Goal: Information Seeking & Learning: Check status

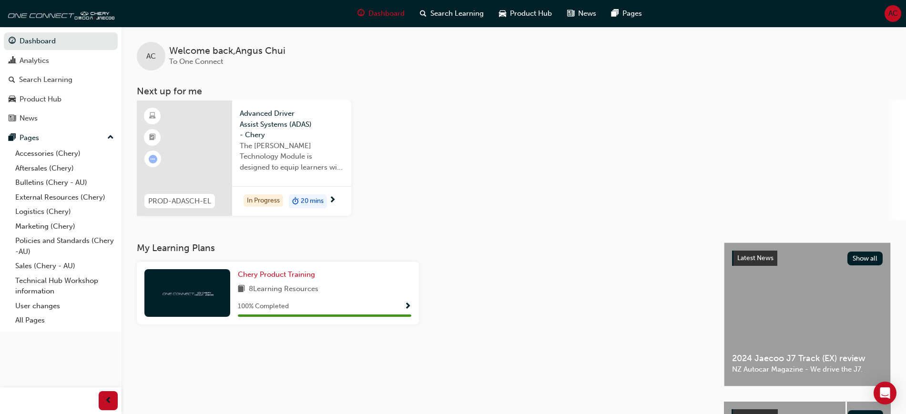
click at [206, 151] on div at bounding box center [184, 158] width 95 height 115
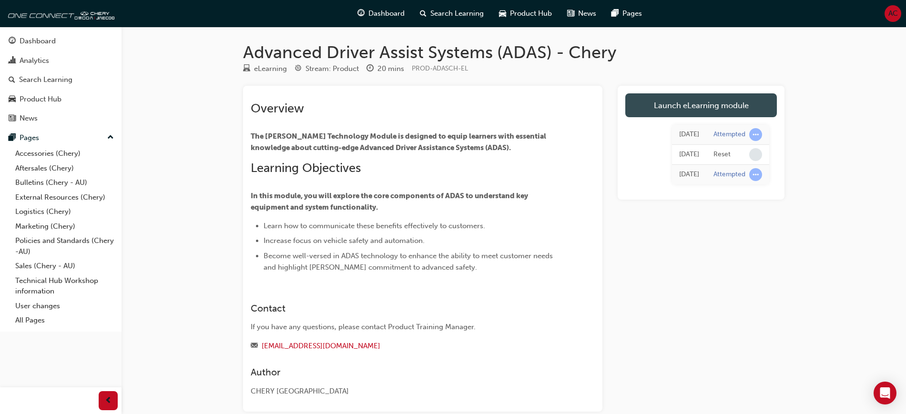
click at [691, 106] on link "Launch eLearning module" at bounding box center [701, 105] width 152 height 24
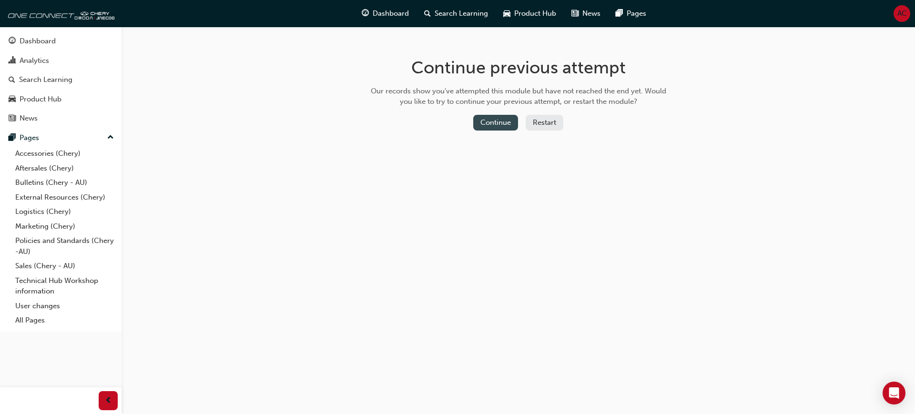
click at [496, 121] on button "Continue" at bounding box center [495, 123] width 45 height 16
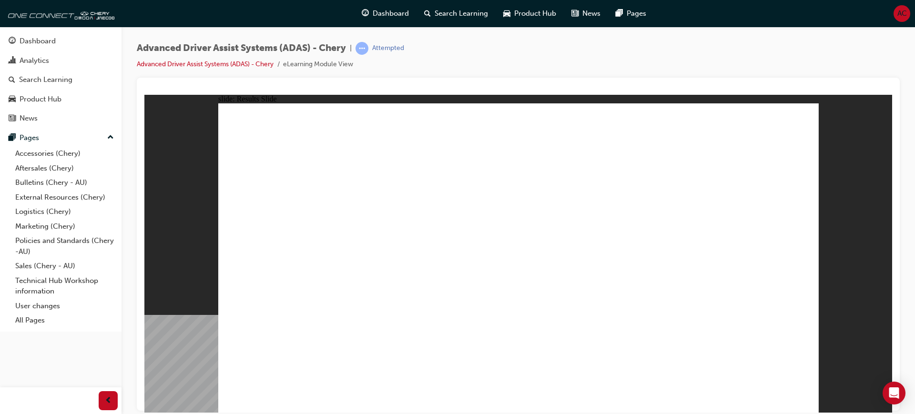
drag, startPoint x: 494, startPoint y: 356, endPoint x: 537, endPoint y: 185, distance: 176.3
drag, startPoint x: 369, startPoint y: 352, endPoint x: 574, endPoint y: 174, distance: 272.1
drag, startPoint x: 603, startPoint y: 354, endPoint x: 709, endPoint y: 191, distance: 194.6
drag, startPoint x: 695, startPoint y: 349, endPoint x: 727, endPoint y: 195, distance: 158.4
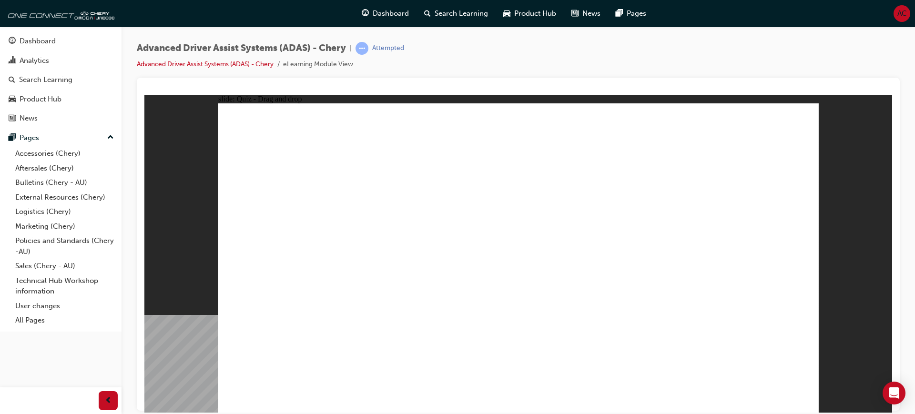
drag, startPoint x: 273, startPoint y: 357, endPoint x: 689, endPoint y: 189, distance: 448.7
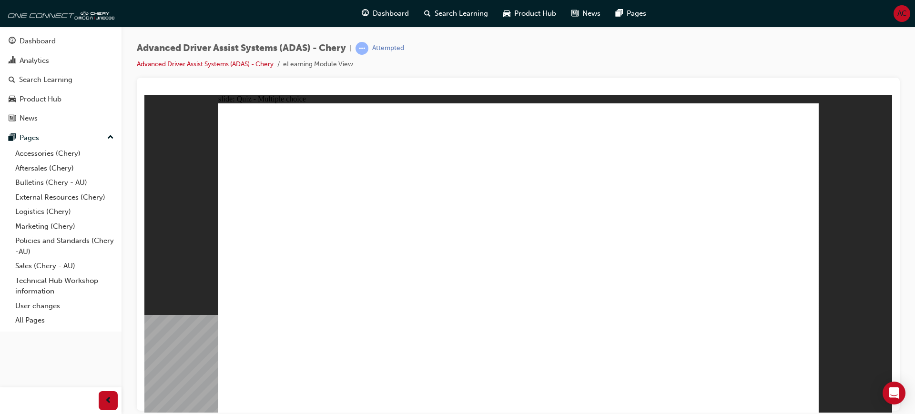
checkbox input "true"
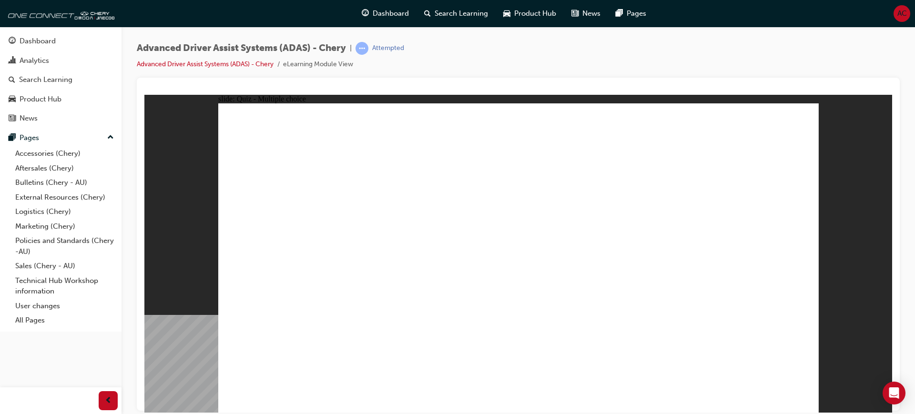
checkbox input "true"
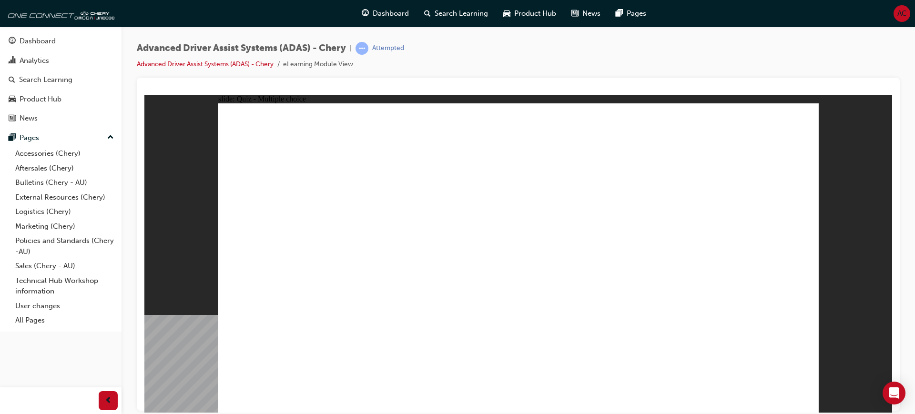
drag, startPoint x: 527, startPoint y: 140, endPoint x: 574, endPoint y: 316, distance: 182.1
drag, startPoint x: 585, startPoint y: 138, endPoint x: 610, endPoint y: 315, distance: 179.1
drag, startPoint x: 645, startPoint y: 138, endPoint x: 369, endPoint y: 311, distance: 325.1
drag, startPoint x: 707, startPoint y: 137, endPoint x: 399, endPoint y: 300, distance: 349.1
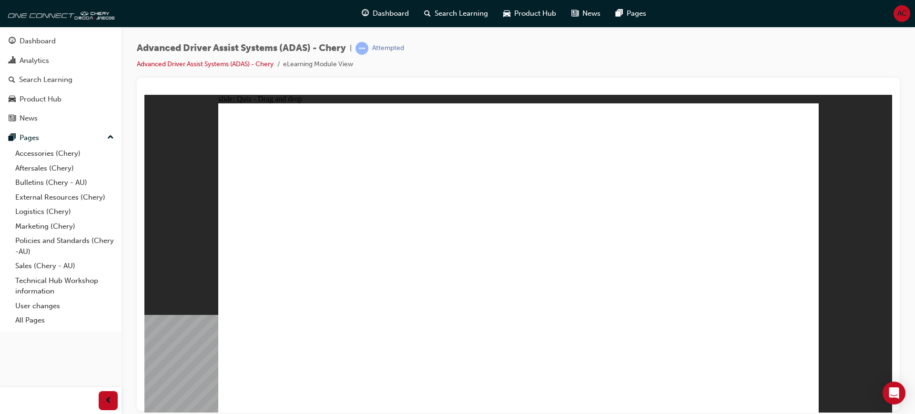
drag, startPoint x: 562, startPoint y: 271, endPoint x: 573, endPoint y: 293, distance: 24.1
drag, startPoint x: 586, startPoint y: 161, endPoint x: 427, endPoint y: 290, distance: 205.0
drag, startPoint x: 650, startPoint y: 164, endPoint x: 434, endPoint y: 309, distance: 260.1
drag, startPoint x: 704, startPoint y: 164, endPoint x: 668, endPoint y: 311, distance: 151.6
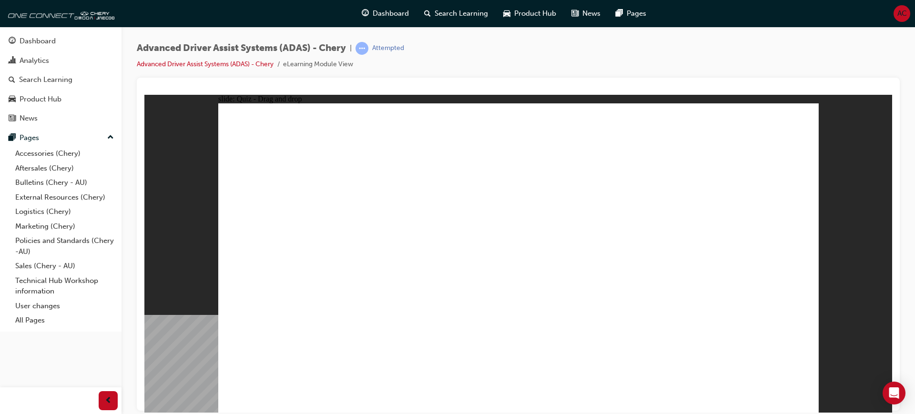
drag, startPoint x: 527, startPoint y: 187, endPoint x: 535, endPoint y: 169, distance: 19.4
click at [59, 63] on div "Analytics" at bounding box center [61, 61] width 104 height 12
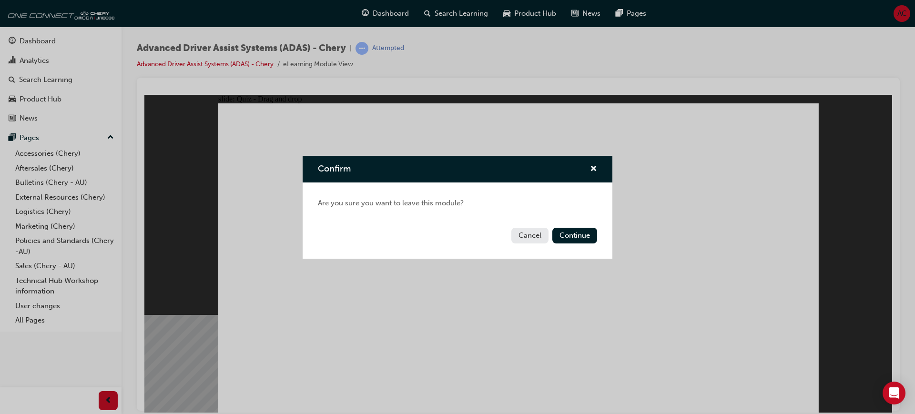
click at [688, 145] on div "Confirm Are you sure you want to leave this module? Cancel Continue" at bounding box center [457, 207] width 915 height 414
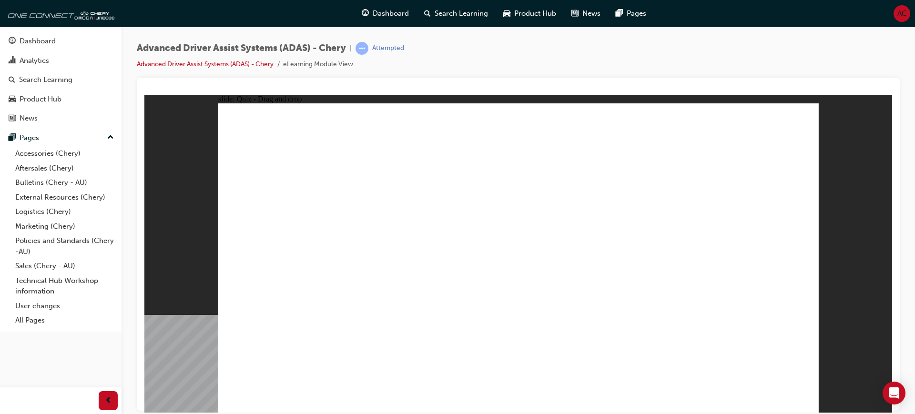
click at [61, 59] on div "Analytics" at bounding box center [61, 61] width 104 height 12
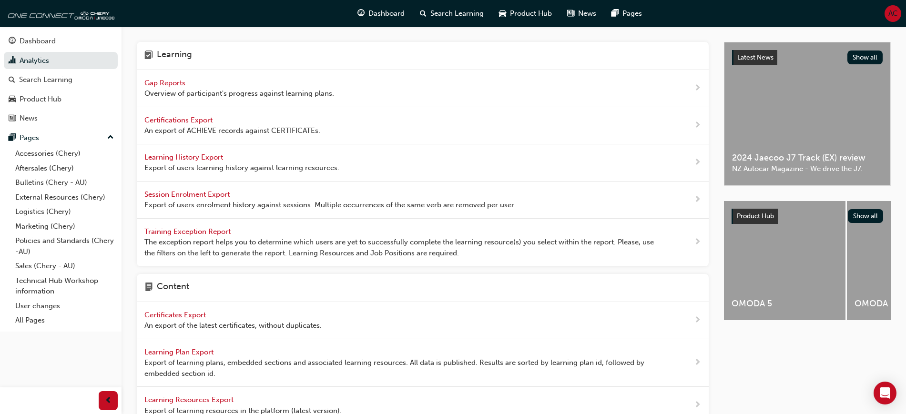
click at [153, 86] on span "Gap Reports" at bounding box center [165, 83] width 43 height 9
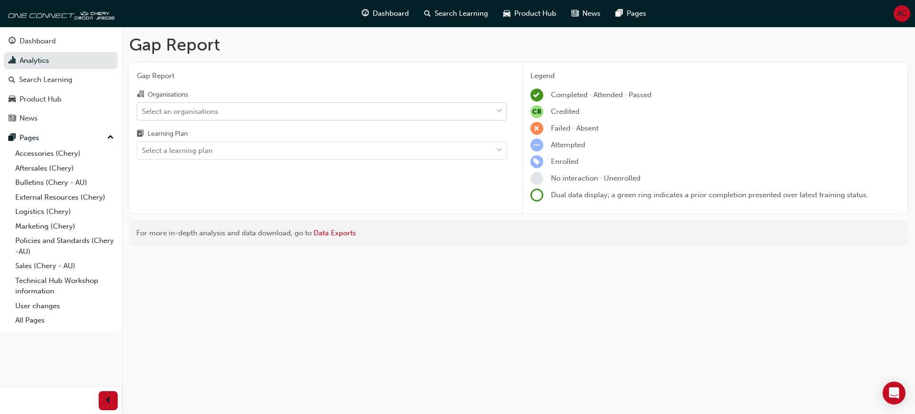
click at [309, 114] on div "Select an organisations" at bounding box center [314, 111] width 355 height 17
click at [143, 114] on input "Organisations Select an organisations" at bounding box center [142, 111] width 1 height 8
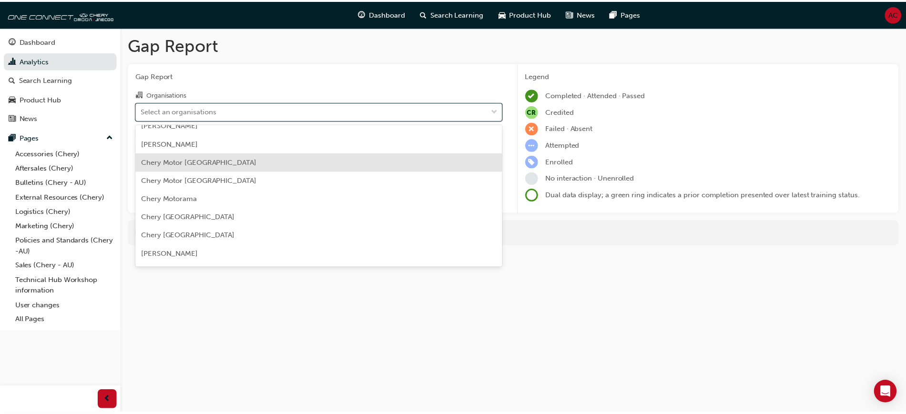
scroll to position [1073, 0]
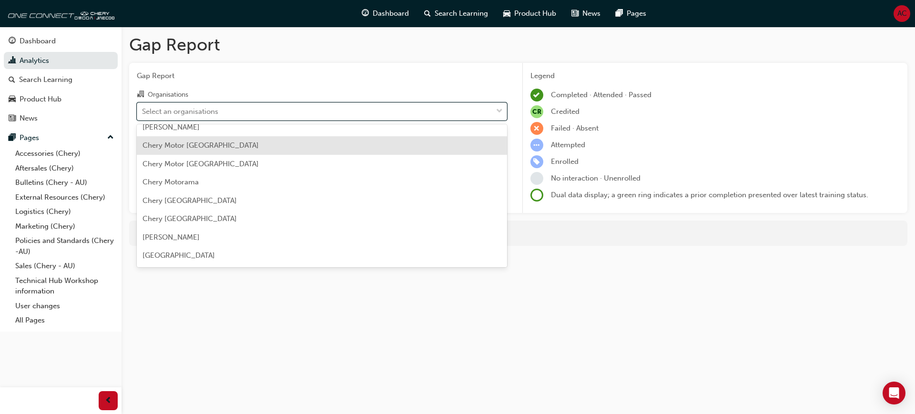
click at [263, 151] on div "Chery Motor [GEOGRAPHIC_DATA]" at bounding box center [322, 145] width 370 height 19
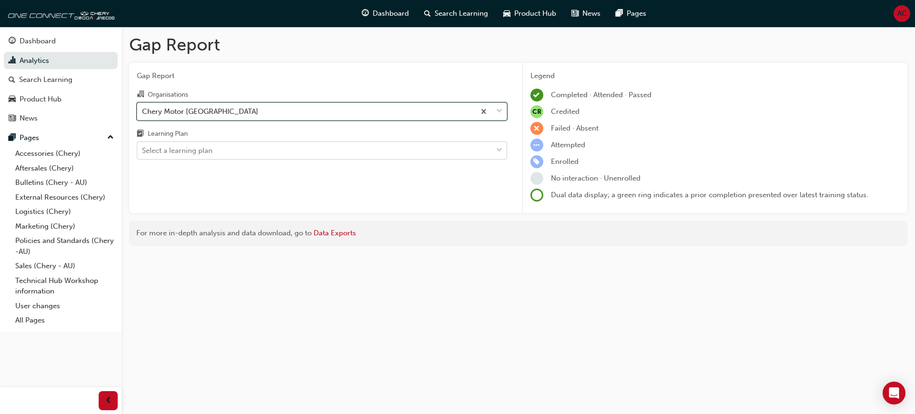
click at [285, 155] on div "Select a learning plan" at bounding box center [314, 151] width 355 height 17
click at [143, 154] on input "Learning Plan Select a learning plan" at bounding box center [142, 150] width 1 height 8
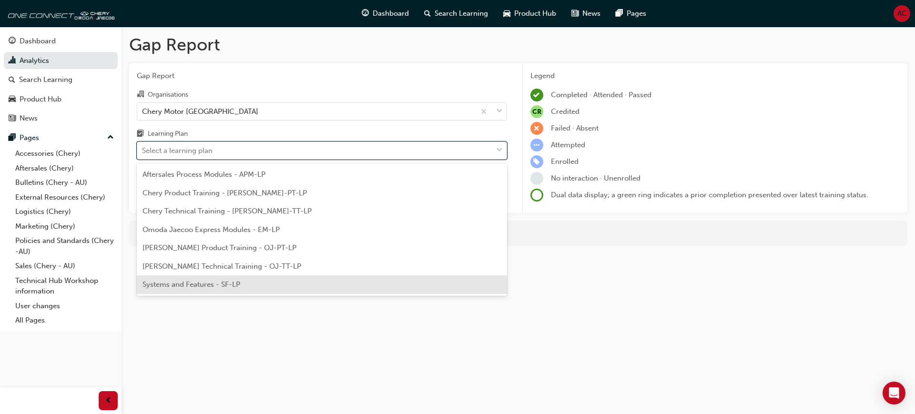
click at [314, 285] on div "Systems and Features - SF-LP" at bounding box center [322, 285] width 370 height 19
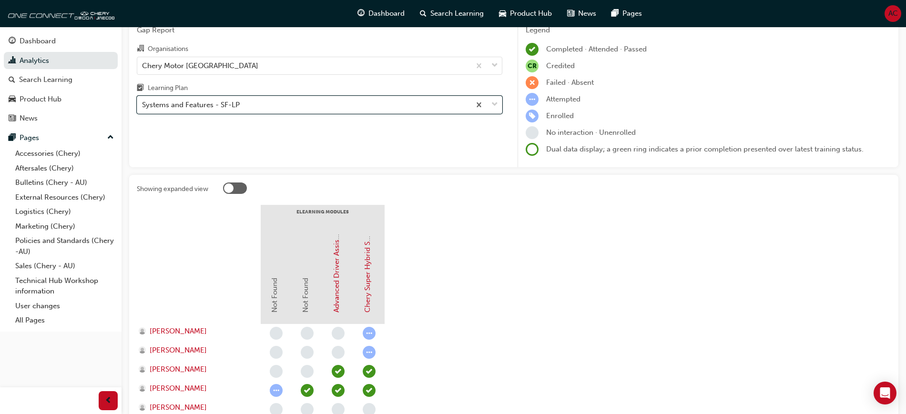
scroll to position [119, 0]
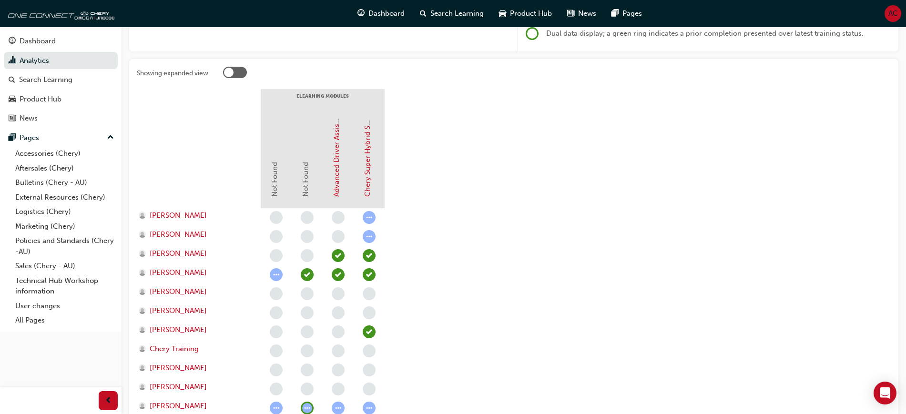
scroll to position [179, 0]
